Goal: Task Accomplishment & Management: Complete application form

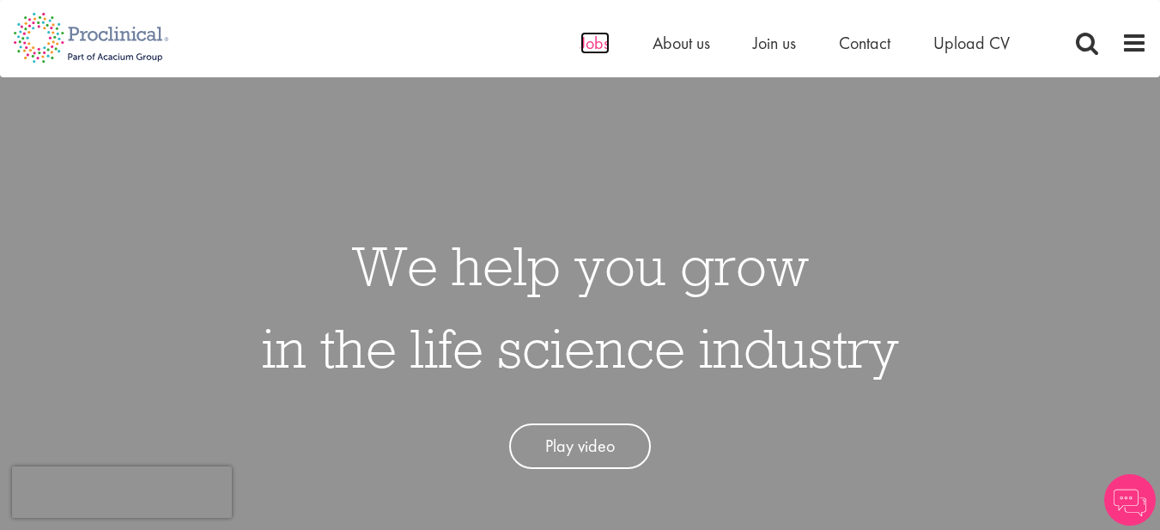
click at [602, 39] on span "Jobs" at bounding box center [595, 43] width 29 height 22
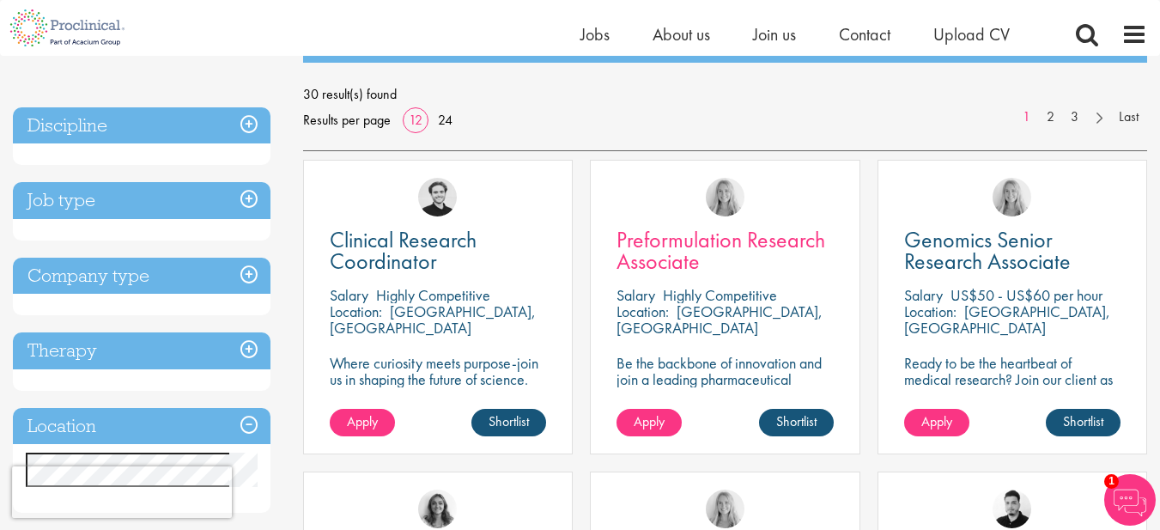
scroll to position [258, 0]
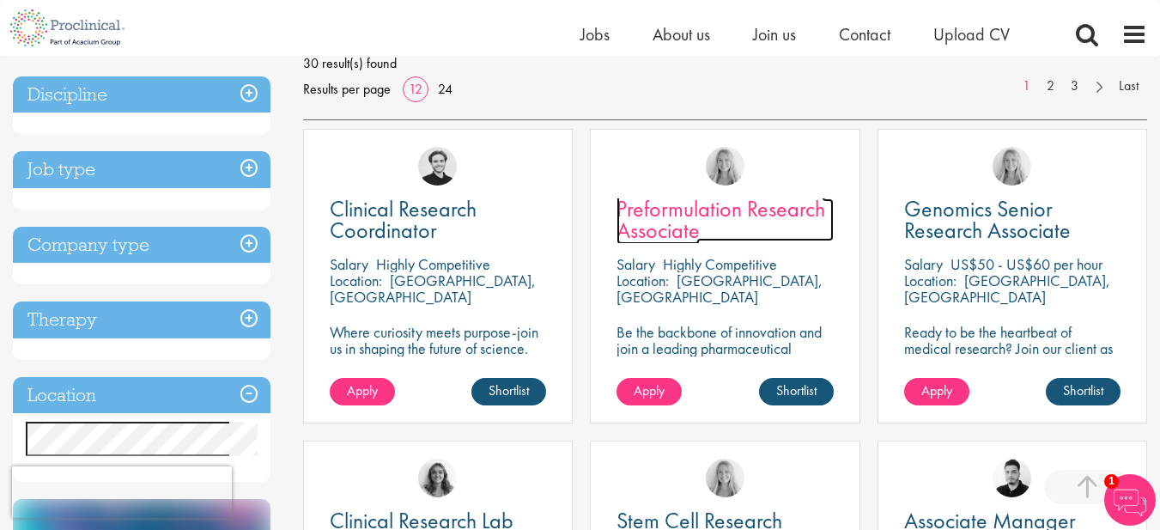
click at [659, 217] on span "Preformulation Research Associate" at bounding box center [721, 219] width 209 height 51
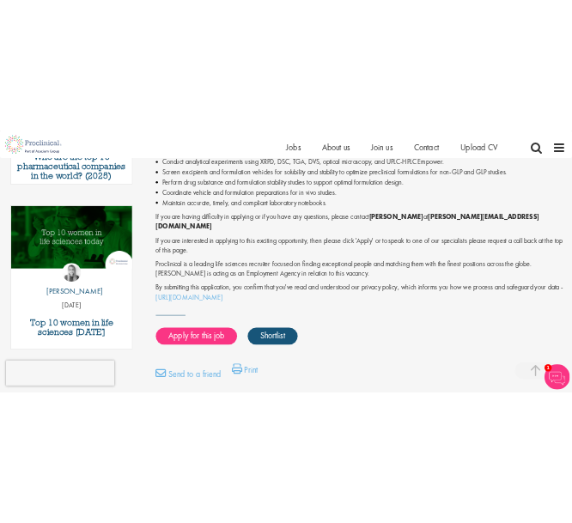
scroll to position [808, 0]
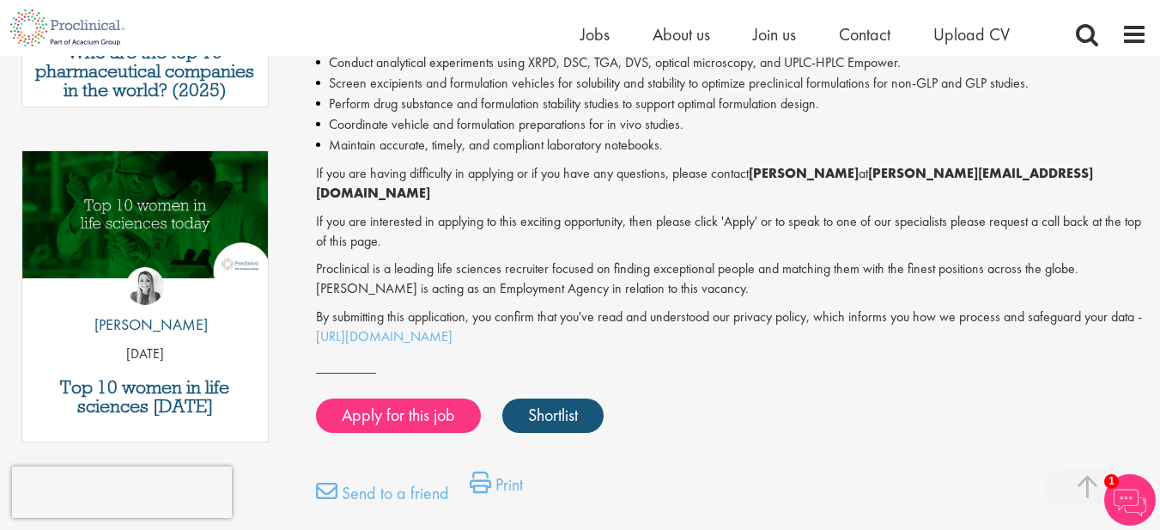
click at [421, 390] on div "Apply for this job Shortlist" at bounding box center [730, 416] width 836 height 52
click at [411, 398] on link "Apply for this job" at bounding box center [398, 415] width 165 height 34
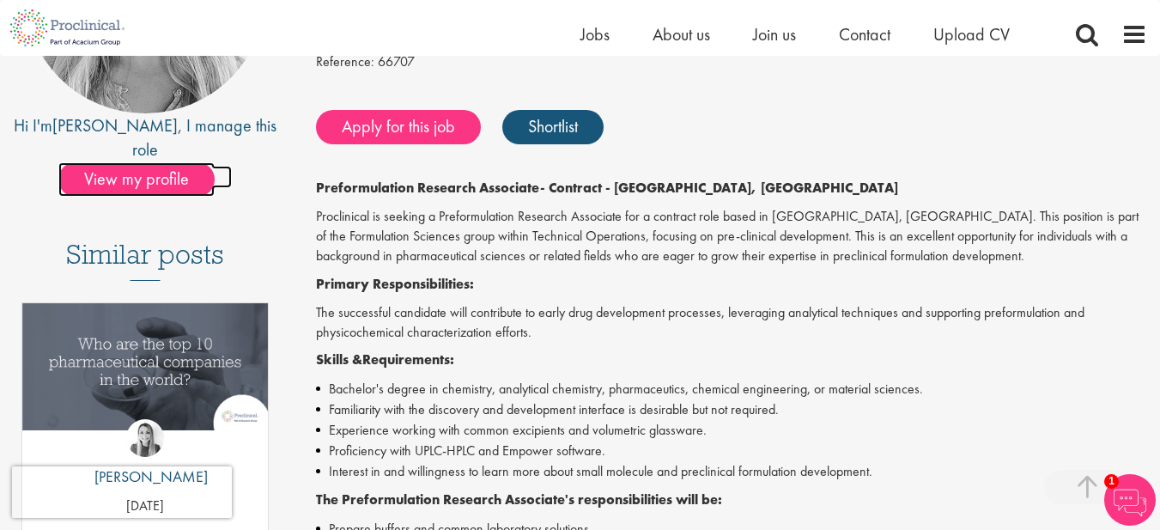
scroll to position [322, 0]
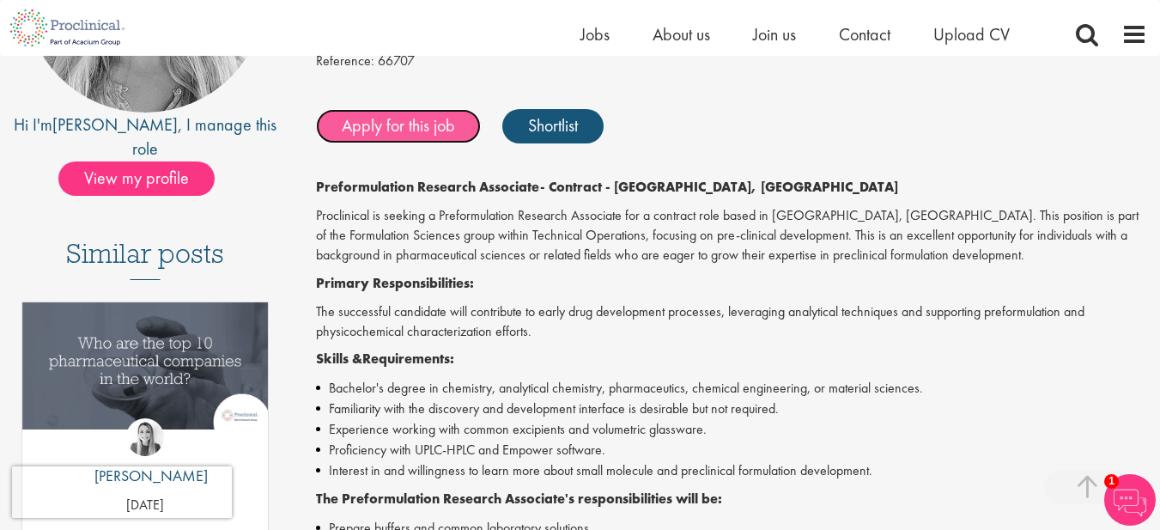
click at [427, 143] on link "Apply for this job" at bounding box center [398, 126] width 165 height 34
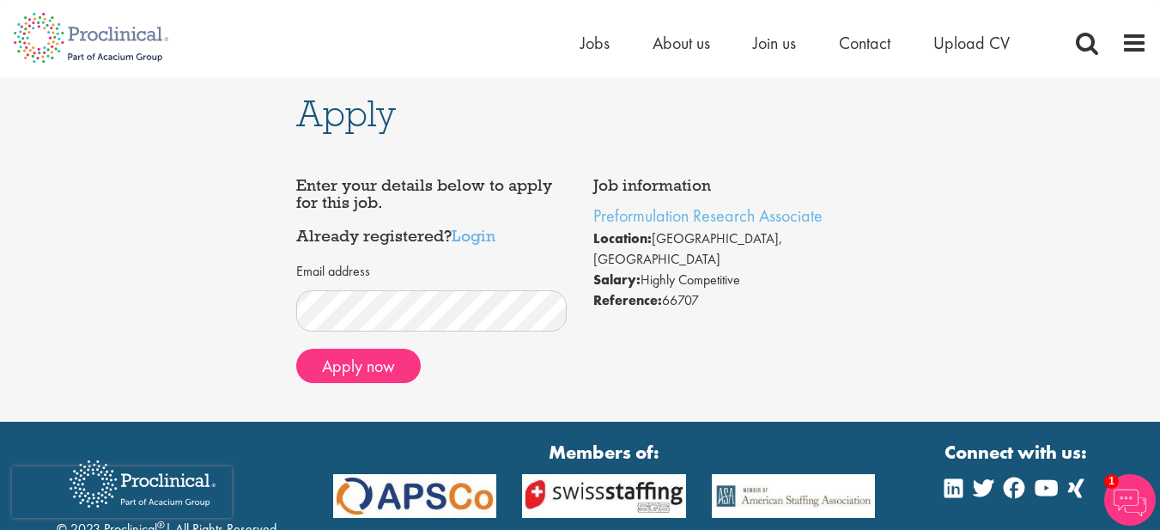
click at [240, 330] on div "Apply Job information Preformulation Research Associate Location: [GEOGRAPHIC_D…" at bounding box center [580, 249] width 1186 height 344
click at [302, 362] on button "Apply now" at bounding box center [358, 366] width 125 height 34
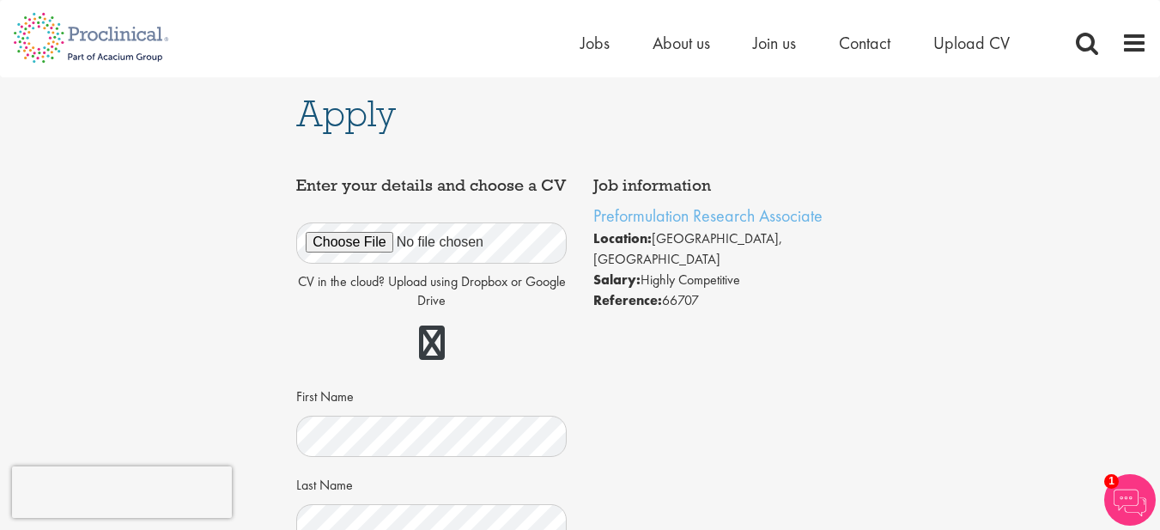
click at [463, 111] on h1 "Apply" at bounding box center [580, 113] width 568 height 38
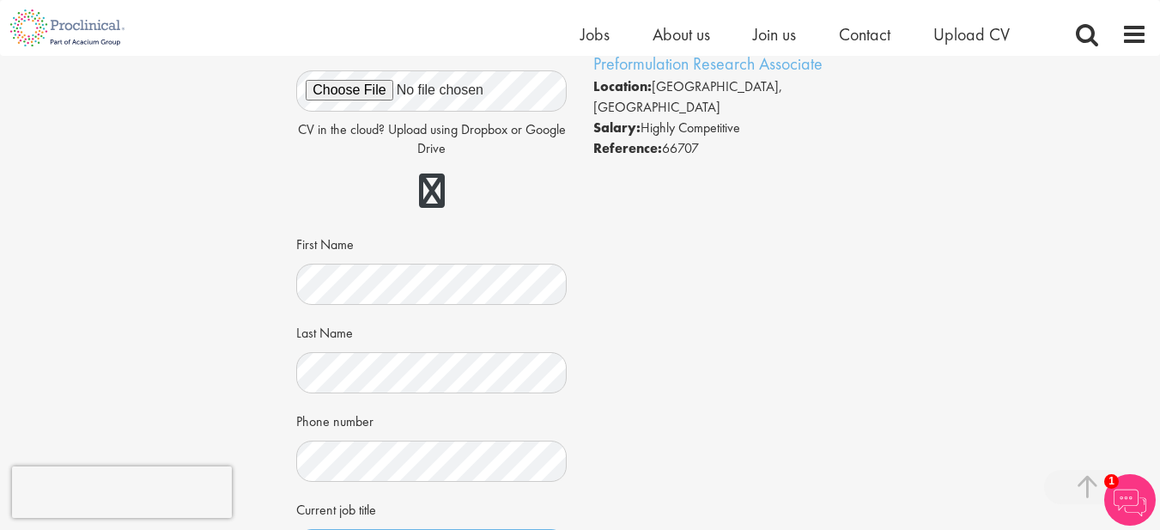
scroll to position [432, 0]
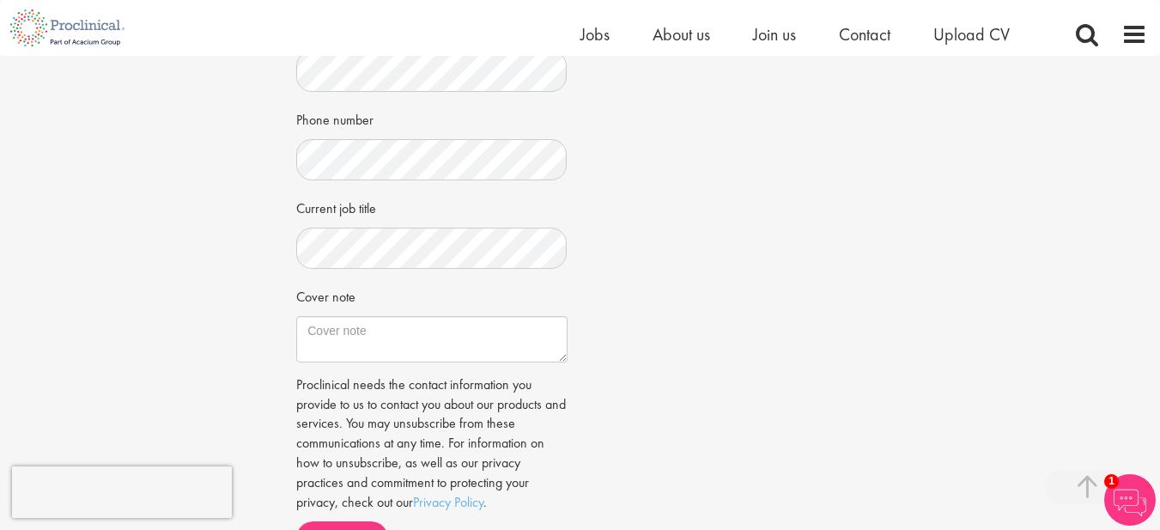
click at [190, 271] on div "Apply Job information Preformulation Research Associate Location: Cambridge, US…" at bounding box center [580, 109] width 1186 height 970
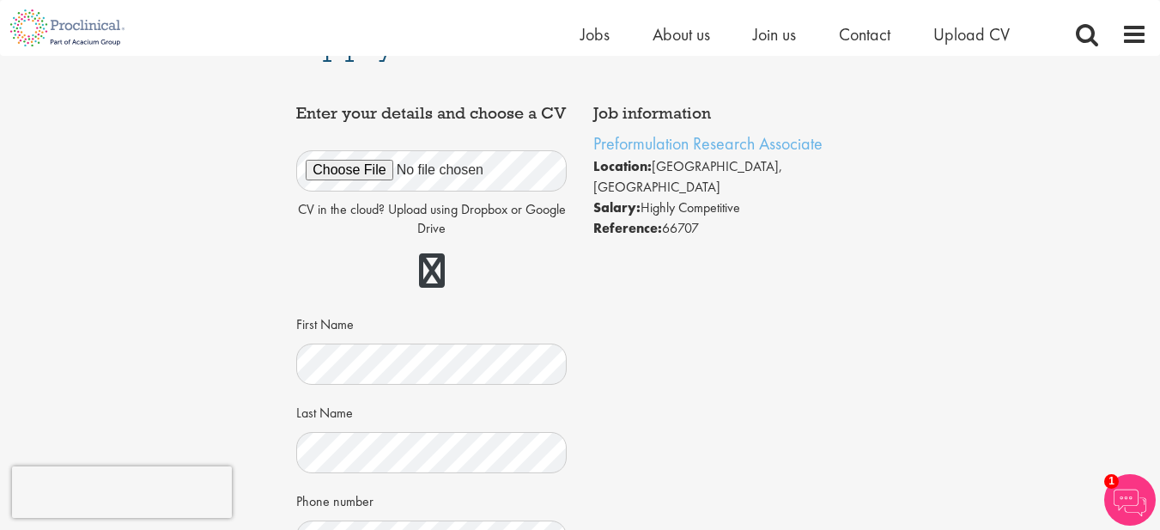
scroll to position [50, 0]
click at [200, 258] on div "Apply Job information Preformulation Research Associate Location: Cambridge, US…" at bounding box center [580, 491] width 1186 height 970
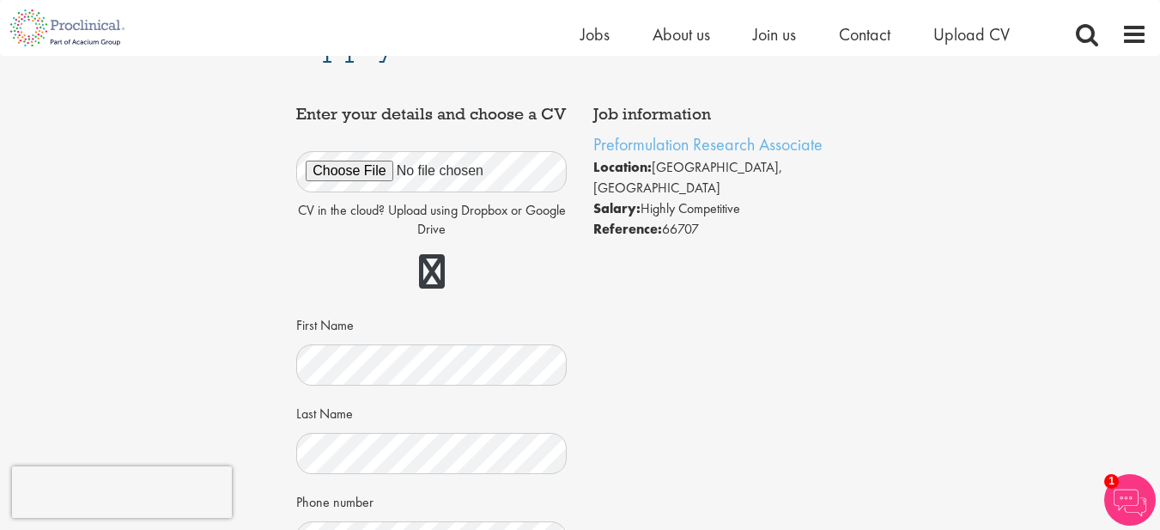
click at [200, 258] on div "Apply Job information Preformulation Research Associate Location: Cambridge, US…" at bounding box center [580, 491] width 1186 height 970
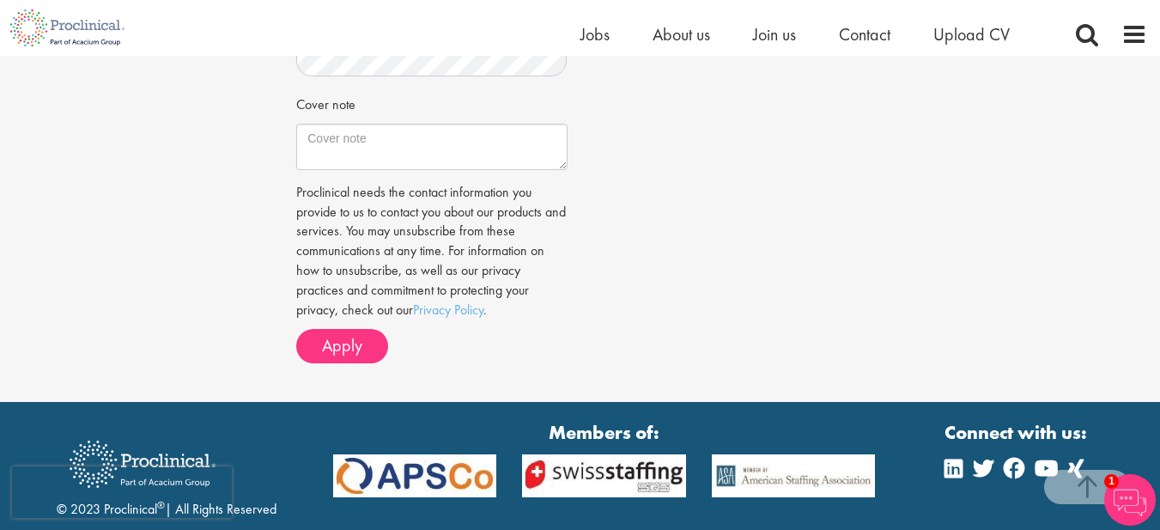
scroll to position [627, 0]
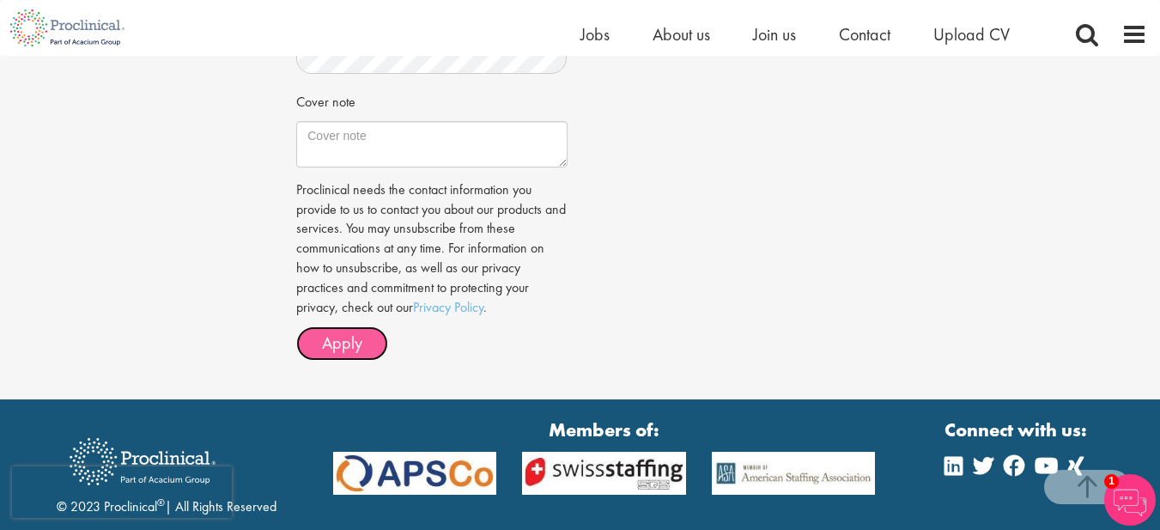
click at [307, 361] on button "Apply" at bounding box center [342, 343] width 92 height 34
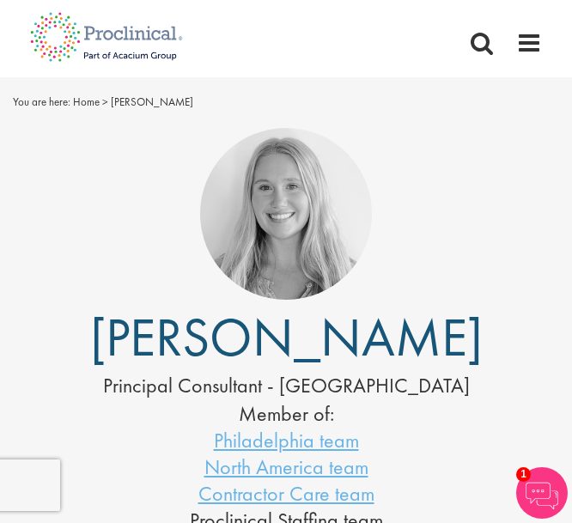
click at [336, 264] on img at bounding box center [286, 214] width 172 height 172
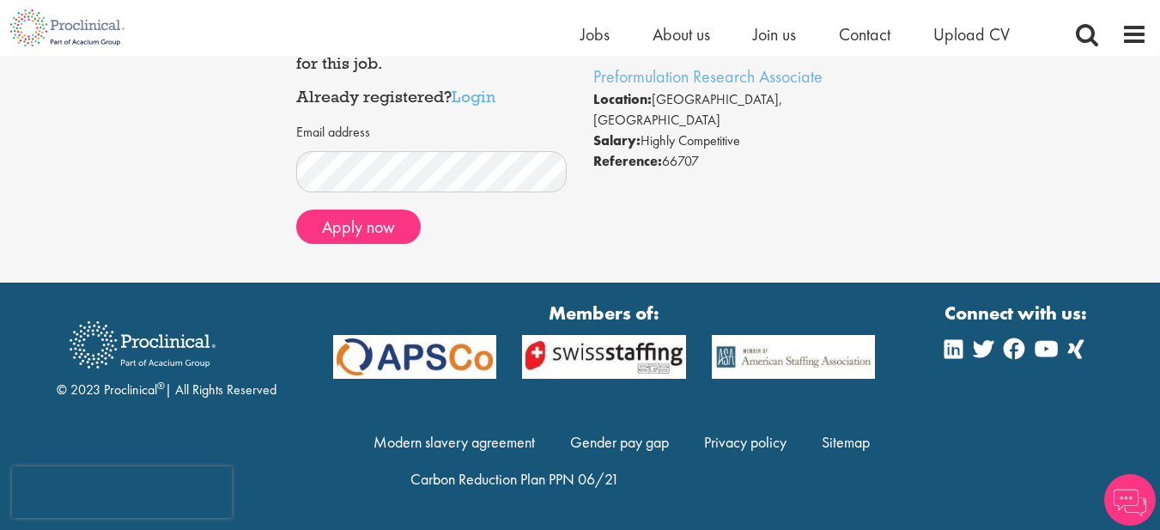
scroll to position [118, 0]
click at [176, 235] on div "Apply Job information Preformulation Research Associate Location: [GEOGRAPHIC_D…" at bounding box center [580, 110] width 1186 height 344
click at [299, 231] on button "Apply now" at bounding box center [358, 227] width 125 height 34
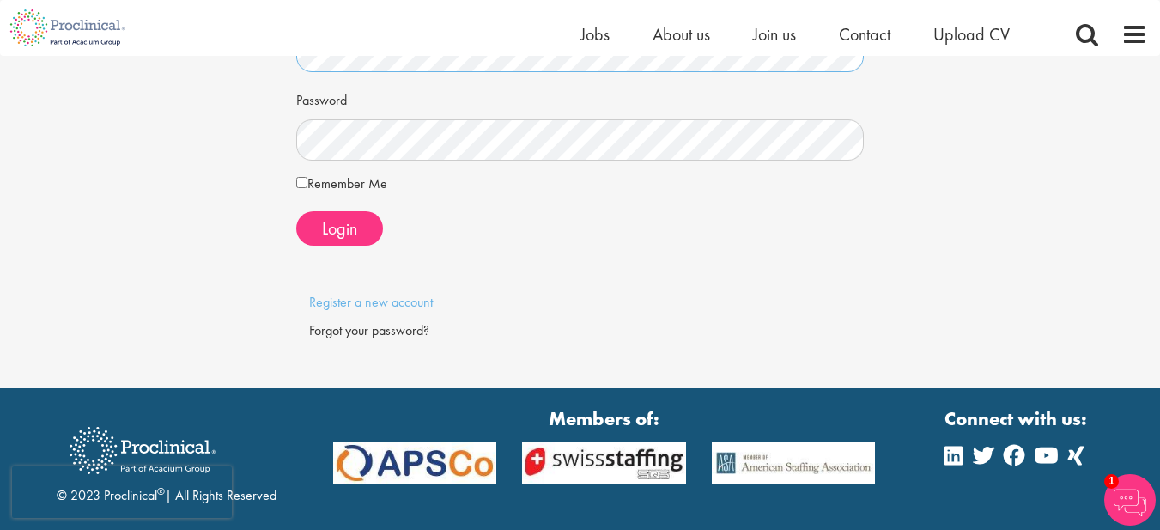
scroll to position [206, 0]
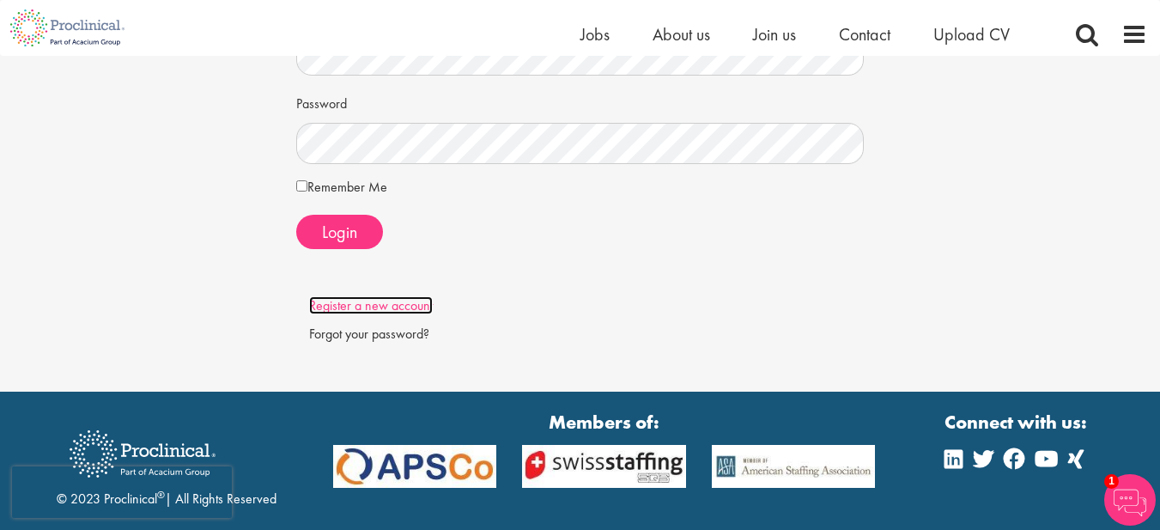
click at [387, 302] on link "Register a new account" at bounding box center [371, 305] width 124 height 18
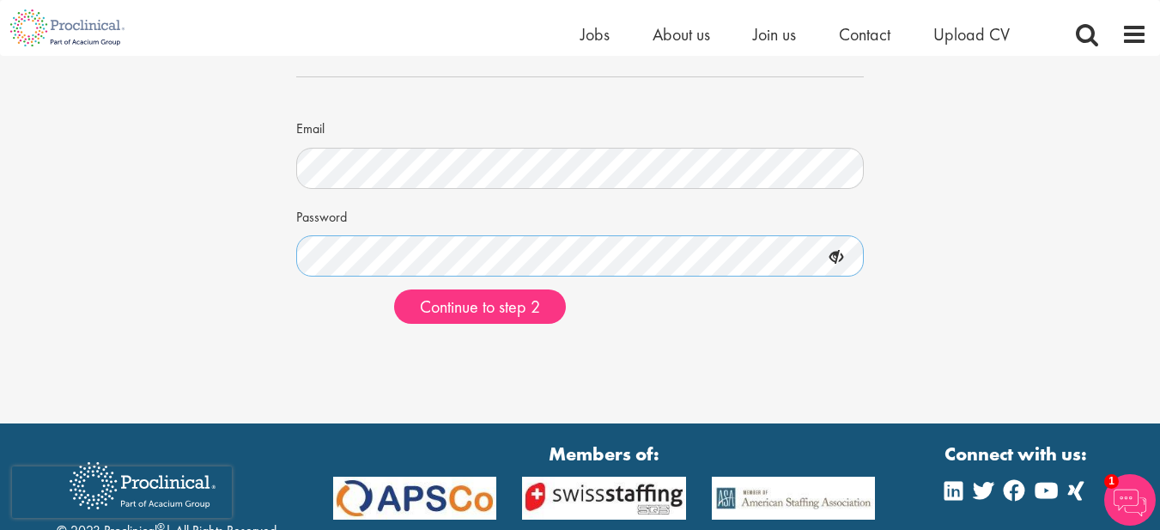
scroll to position [133, 0]
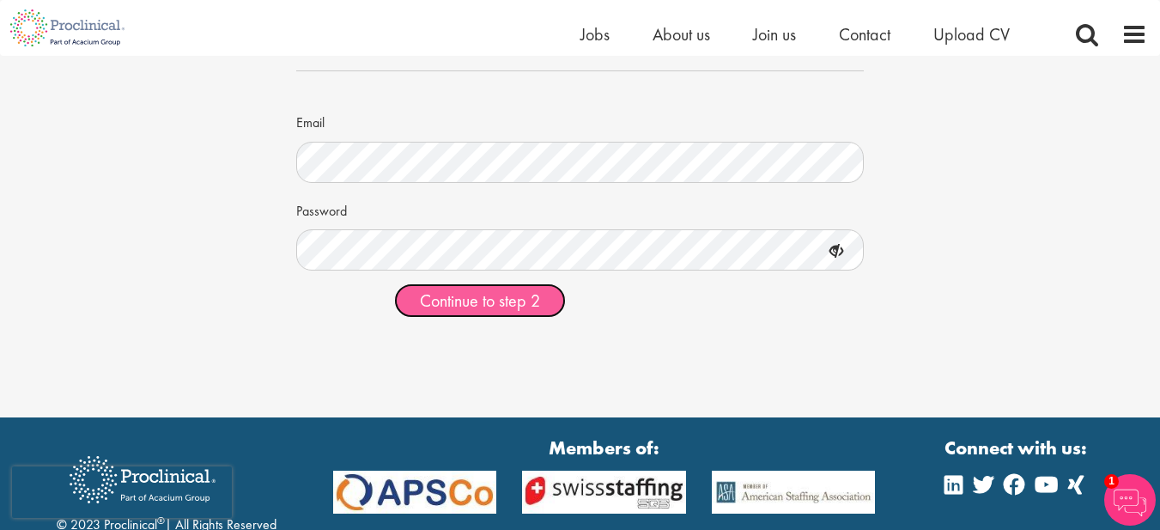
click at [494, 304] on span "Continue to step 2" at bounding box center [480, 300] width 120 height 22
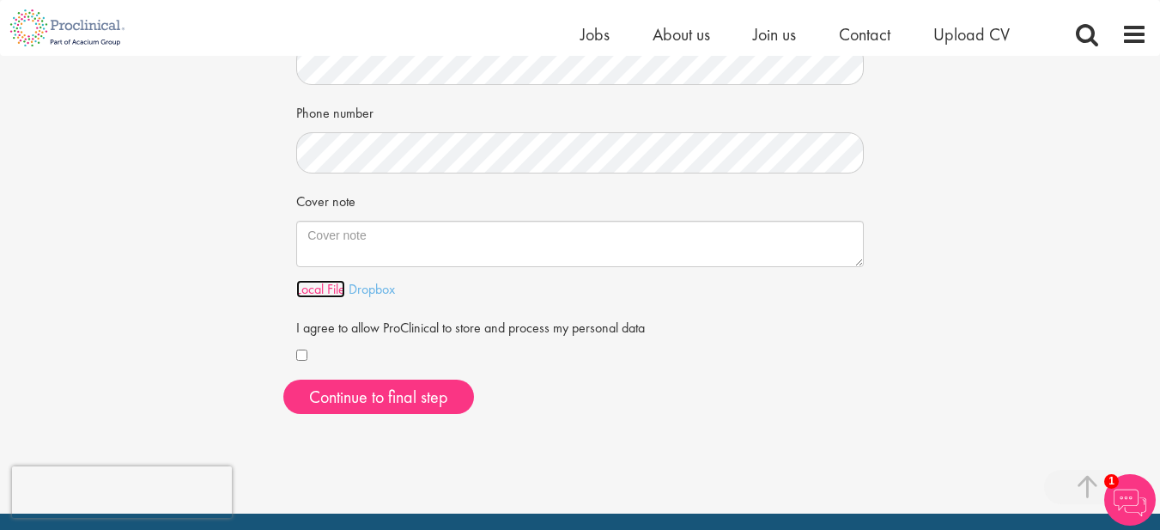
scroll to position [415, 0]
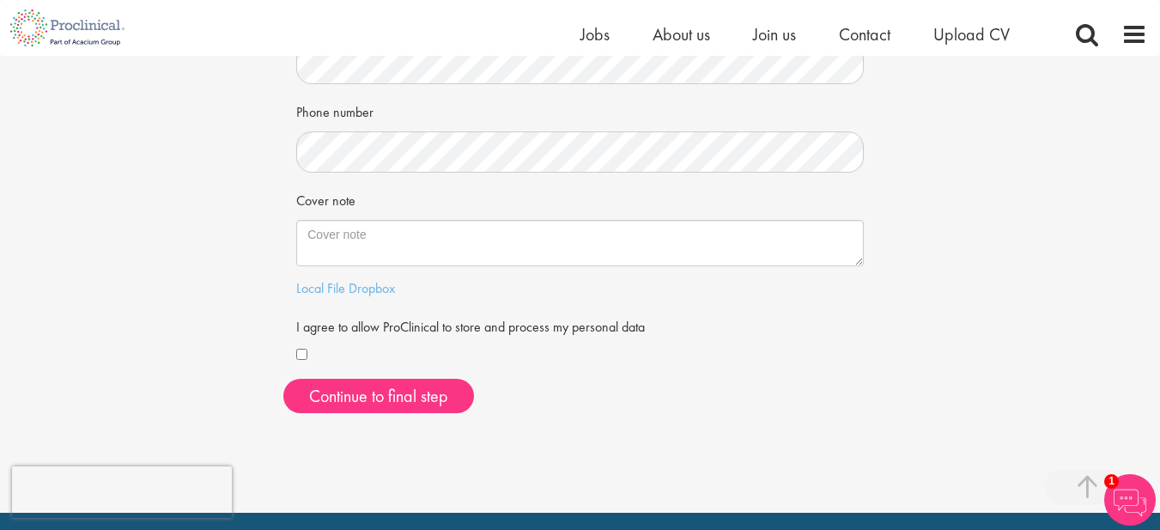
click at [235, 342] on div "Your personal details Please give us a few more details, which will help us fin…" at bounding box center [580, 34] width 1186 height 786
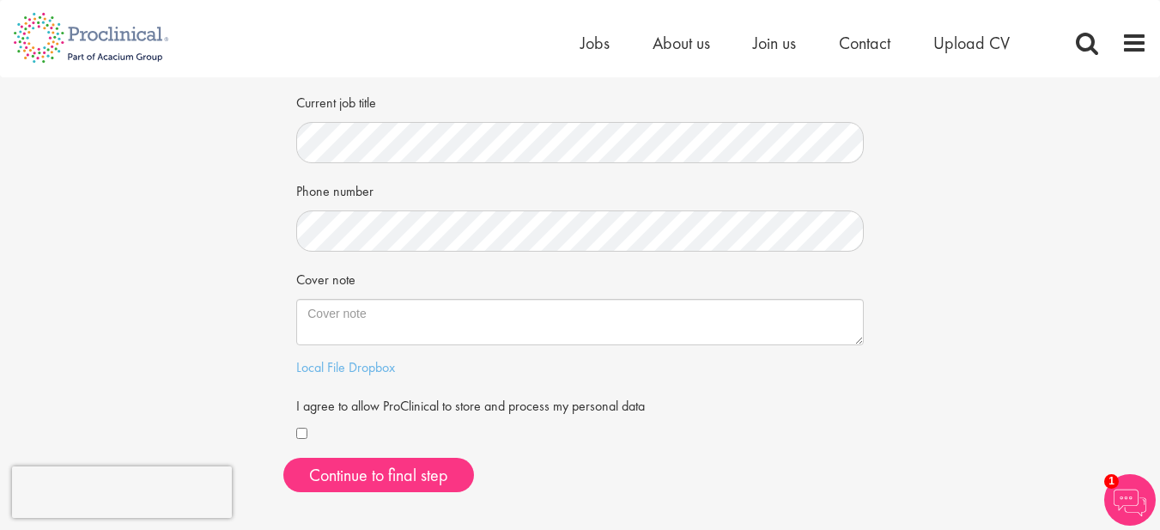
scroll to position [0, 0]
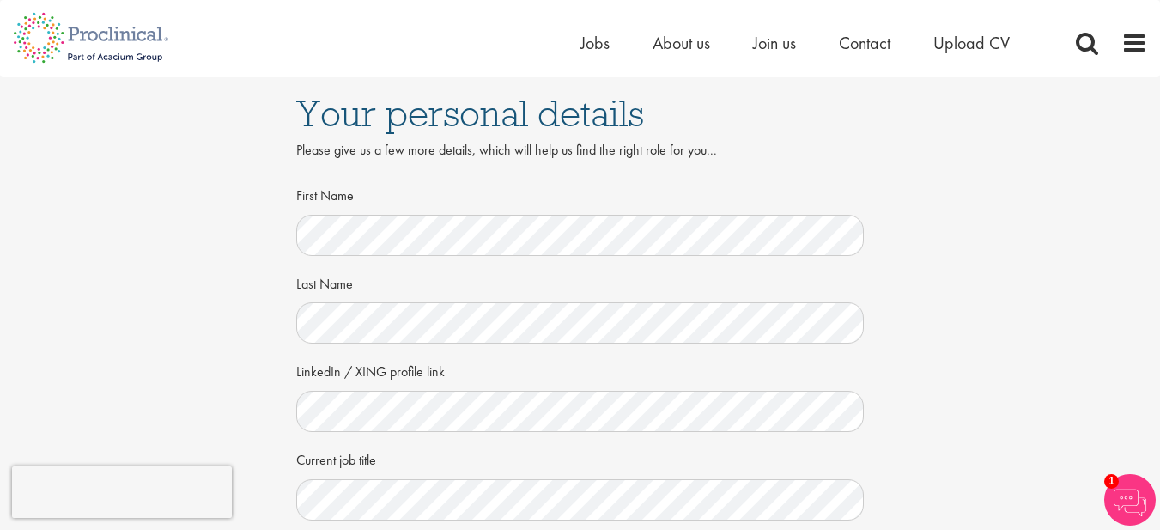
click at [231, 335] on div "Your personal details Please give us a few more details, which will help us fin…" at bounding box center [580, 470] width 1186 height 786
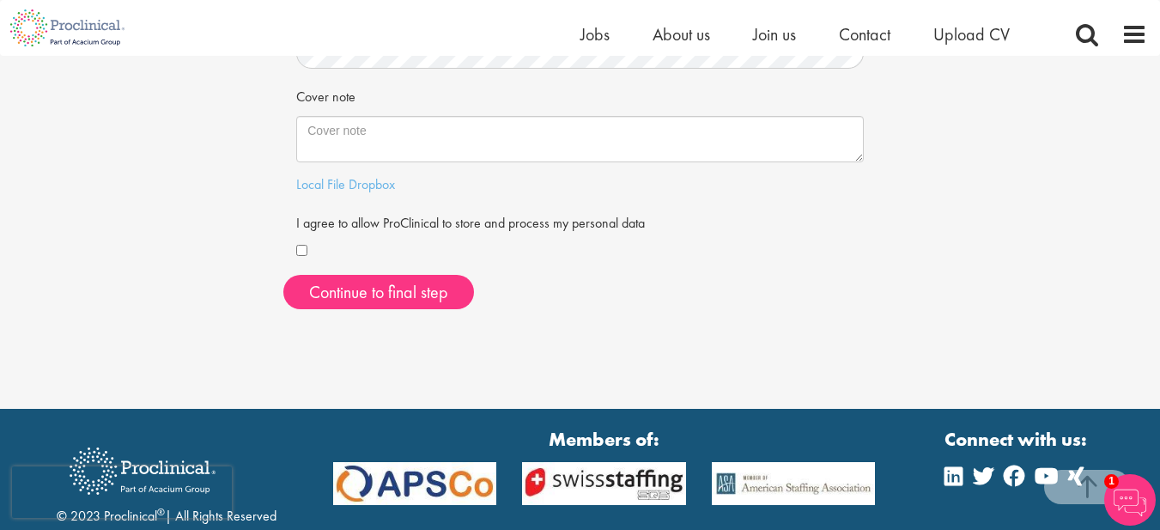
scroll to position [520, 0]
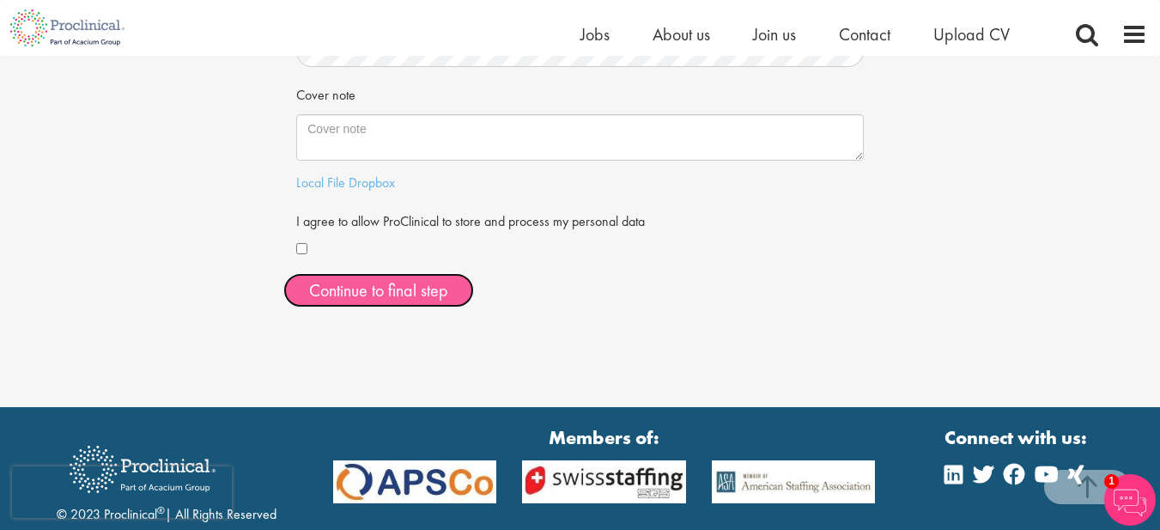
click at [417, 282] on button "Continue to final step" at bounding box center [378, 290] width 191 height 34
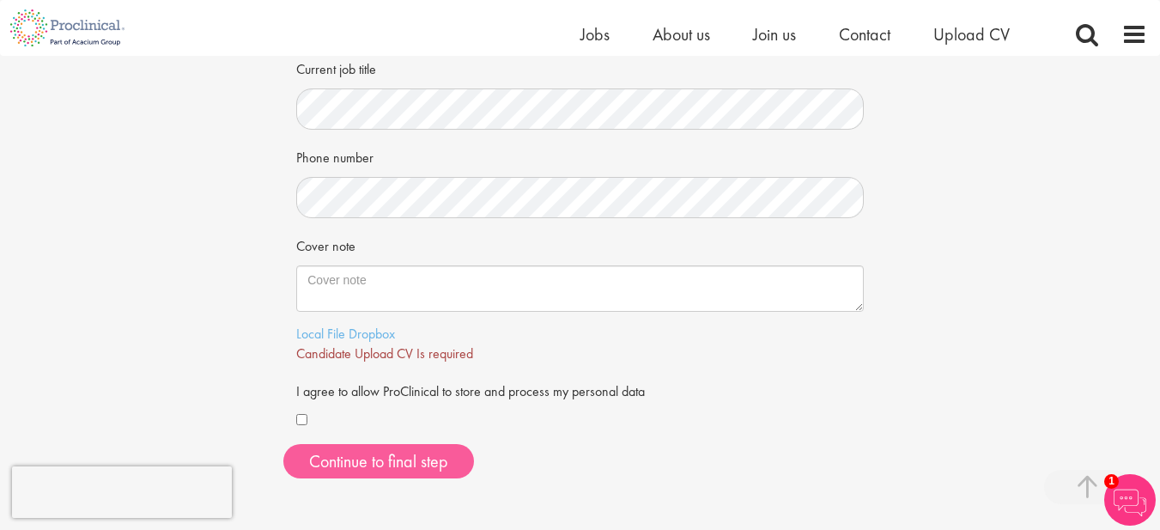
scroll to position [371, 0]
click at [318, 333] on link "Local File" at bounding box center [320, 332] width 49 height 18
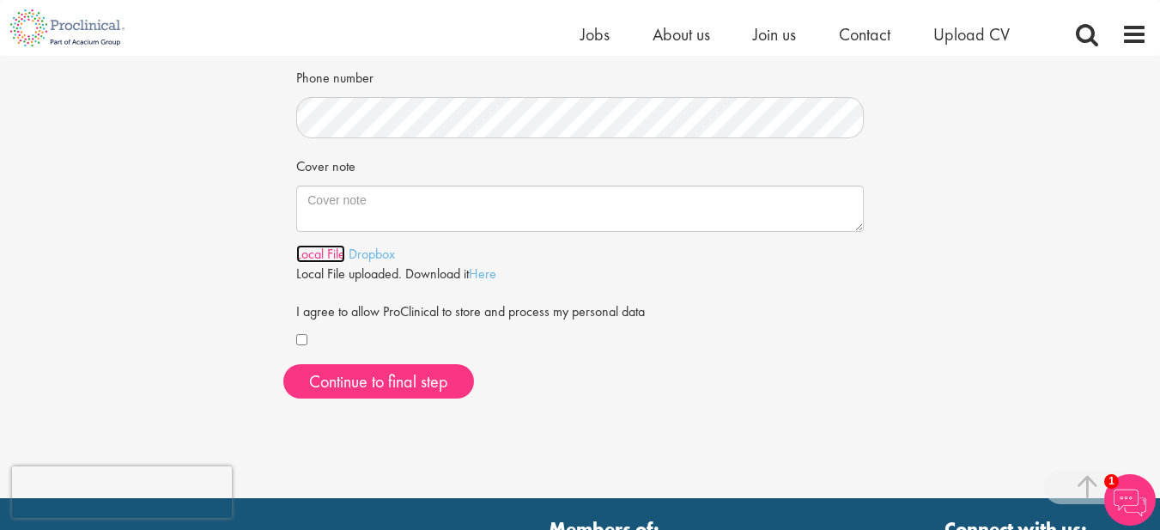
scroll to position [458, 0]
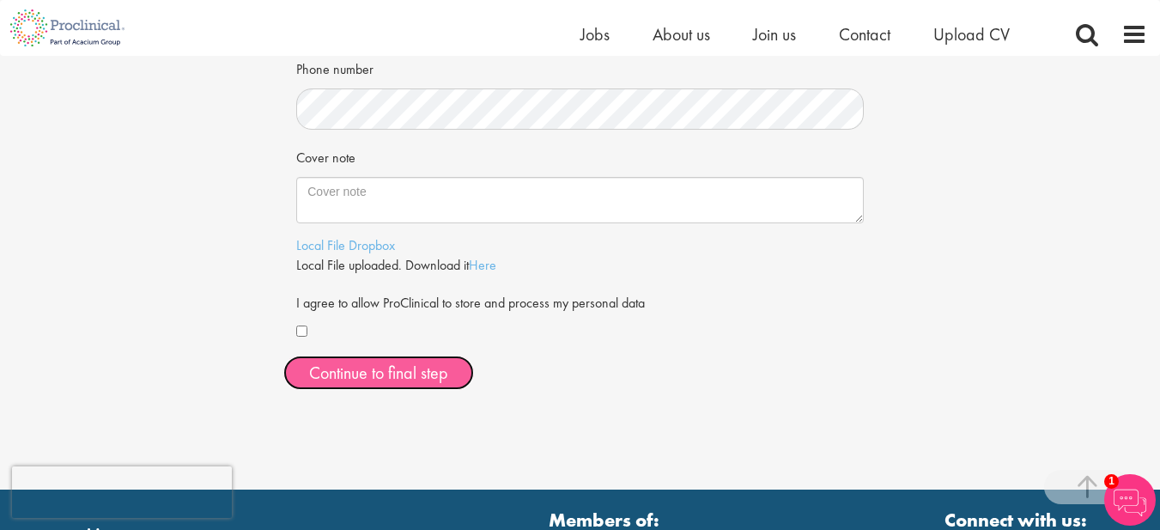
click at [375, 369] on span "Continue to final step" at bounding box center [378, 373] width 139 height 22
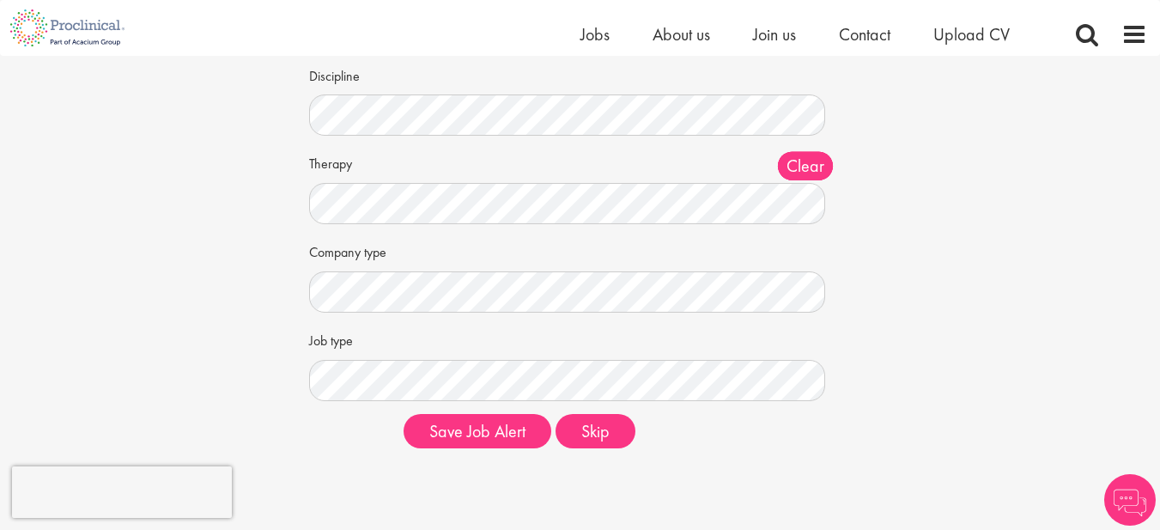
scroll to position [189, 0]
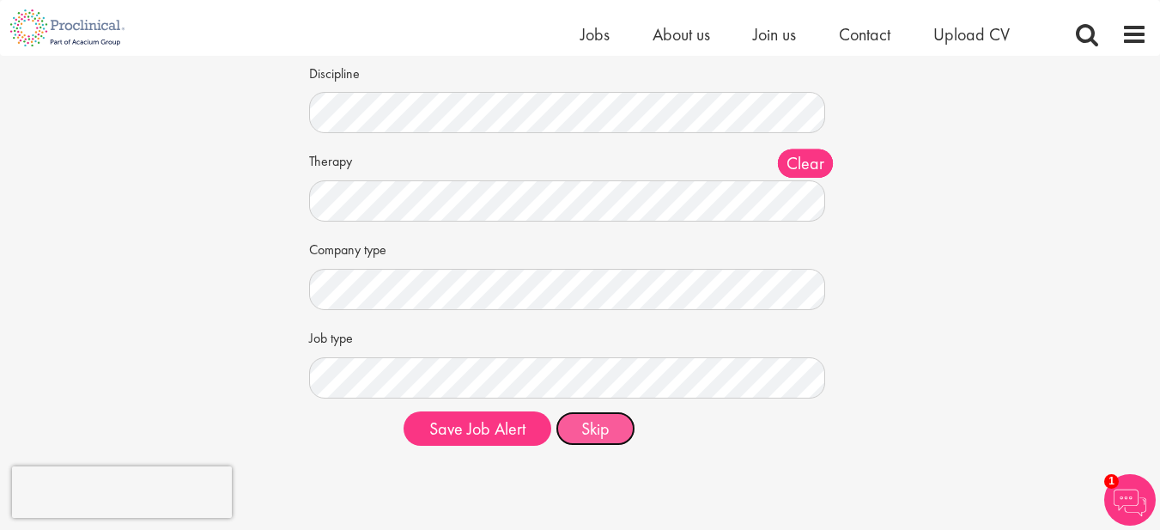
click at [588, 428] on button "Skip" at bounding box center [596, 428] width 80 height 34
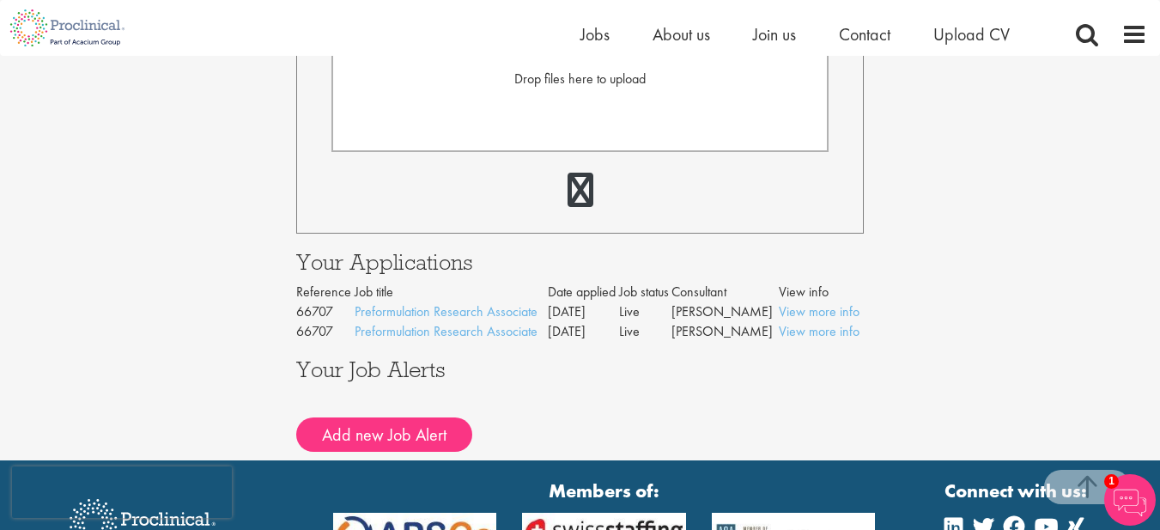
scroll to position [622, 0]
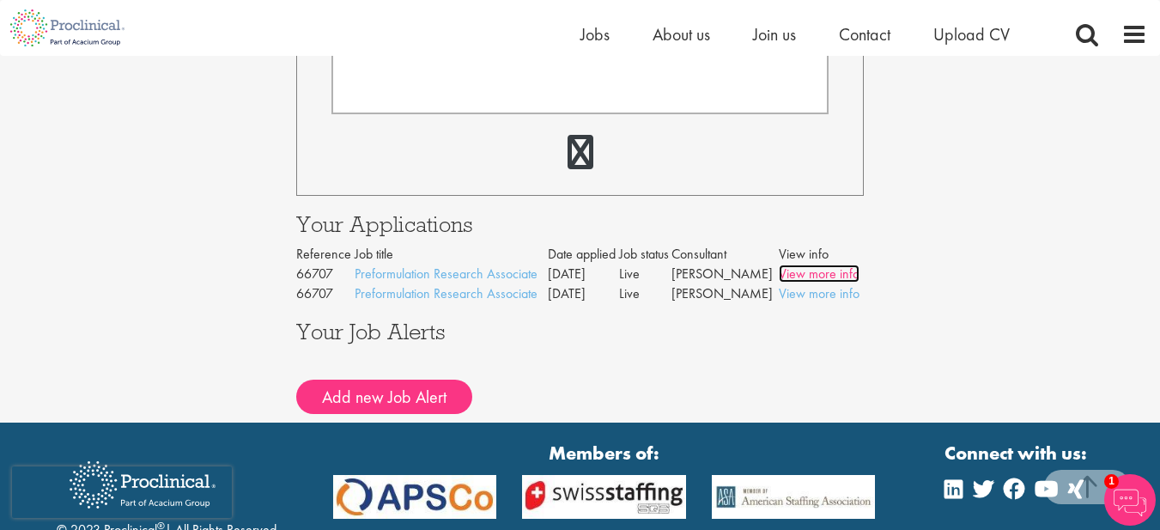
click at [794, 272] on link "View more info" at bounding box center [819, 274] width 81 height 18
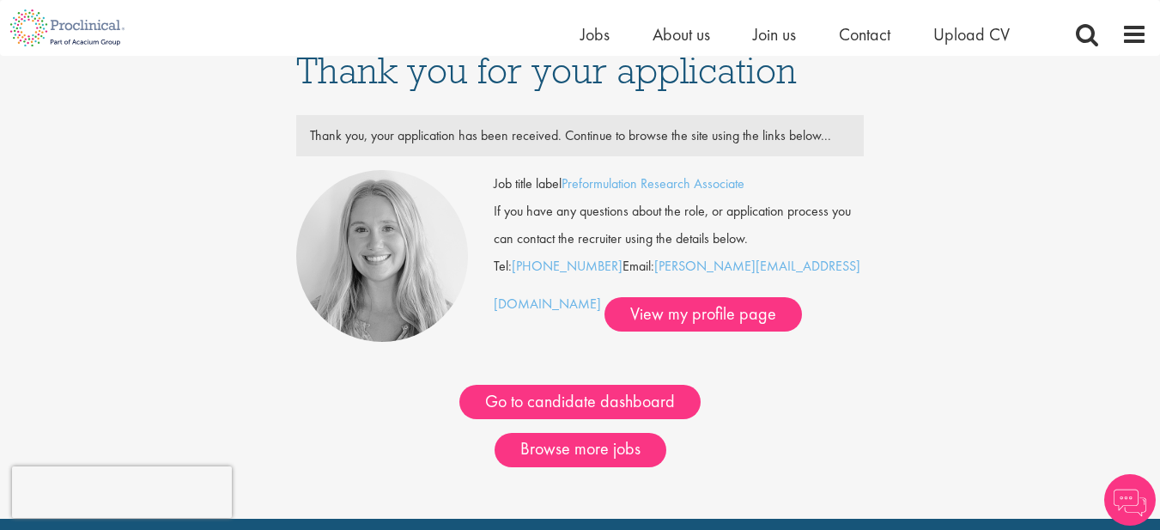
scroll to position [22, 0]
